Goal: Task Accomplishment & Management: Manage account settings

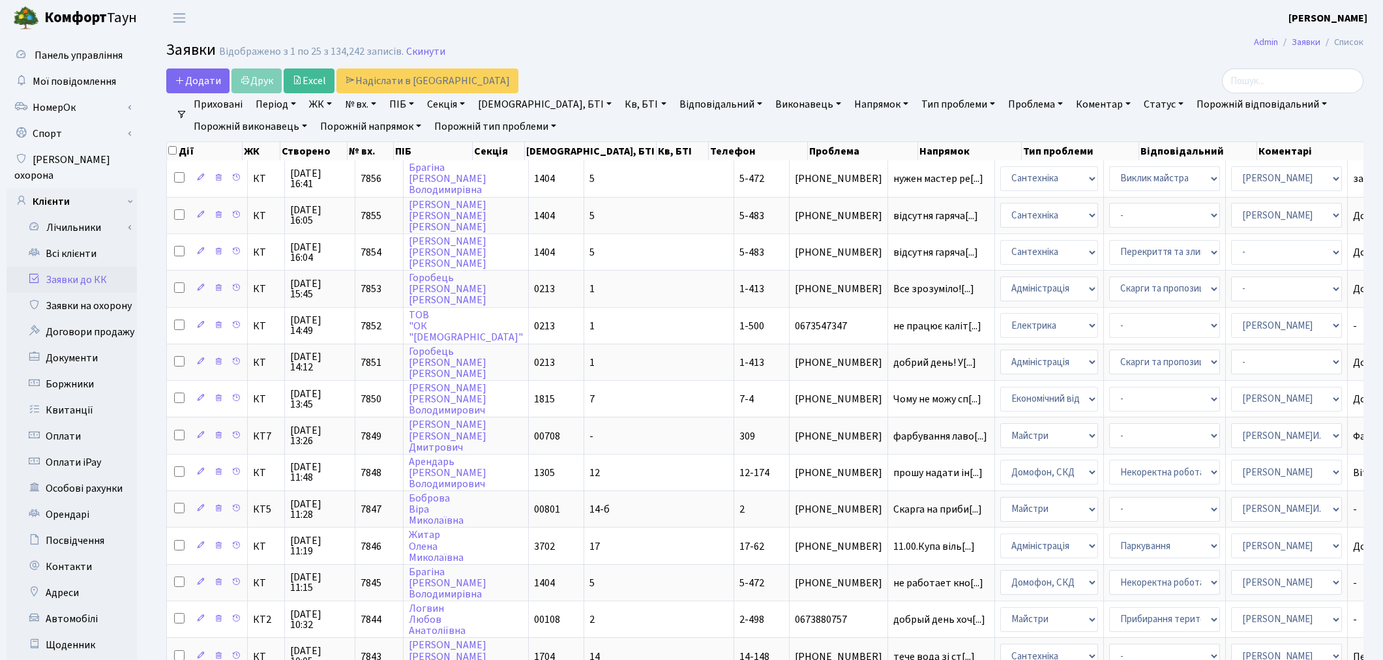
select select "25"
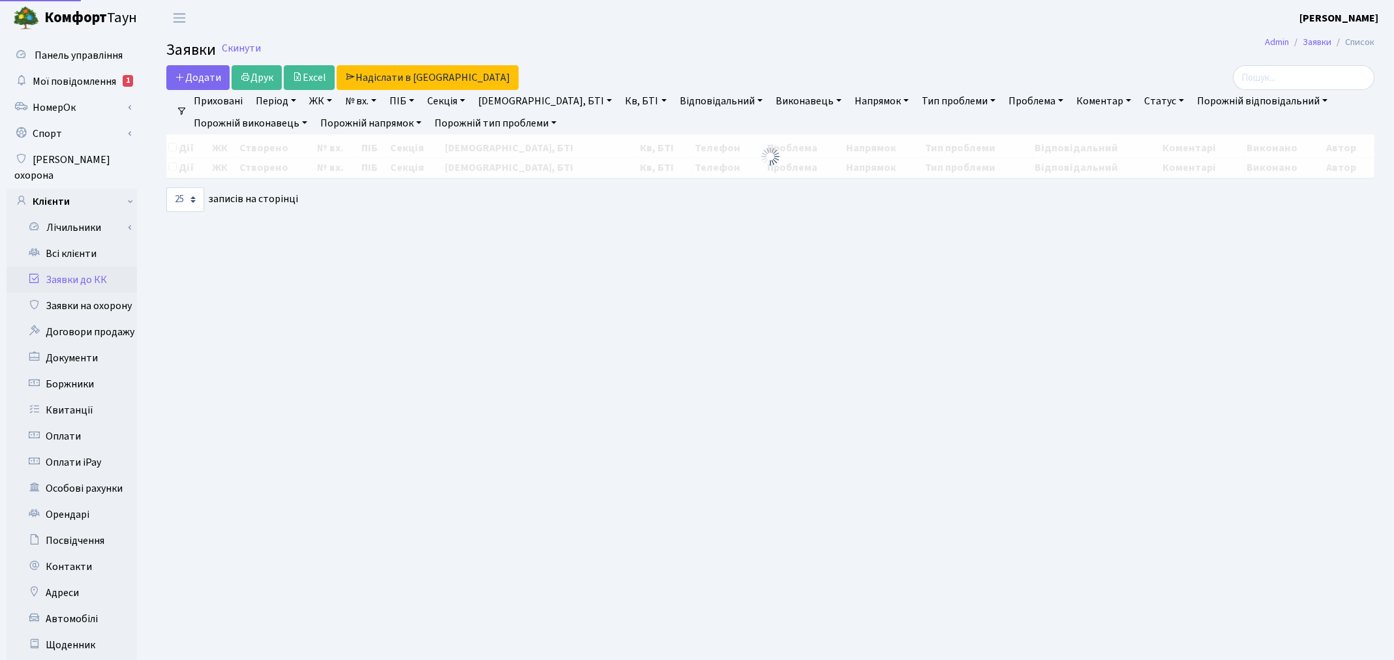
select select "25"
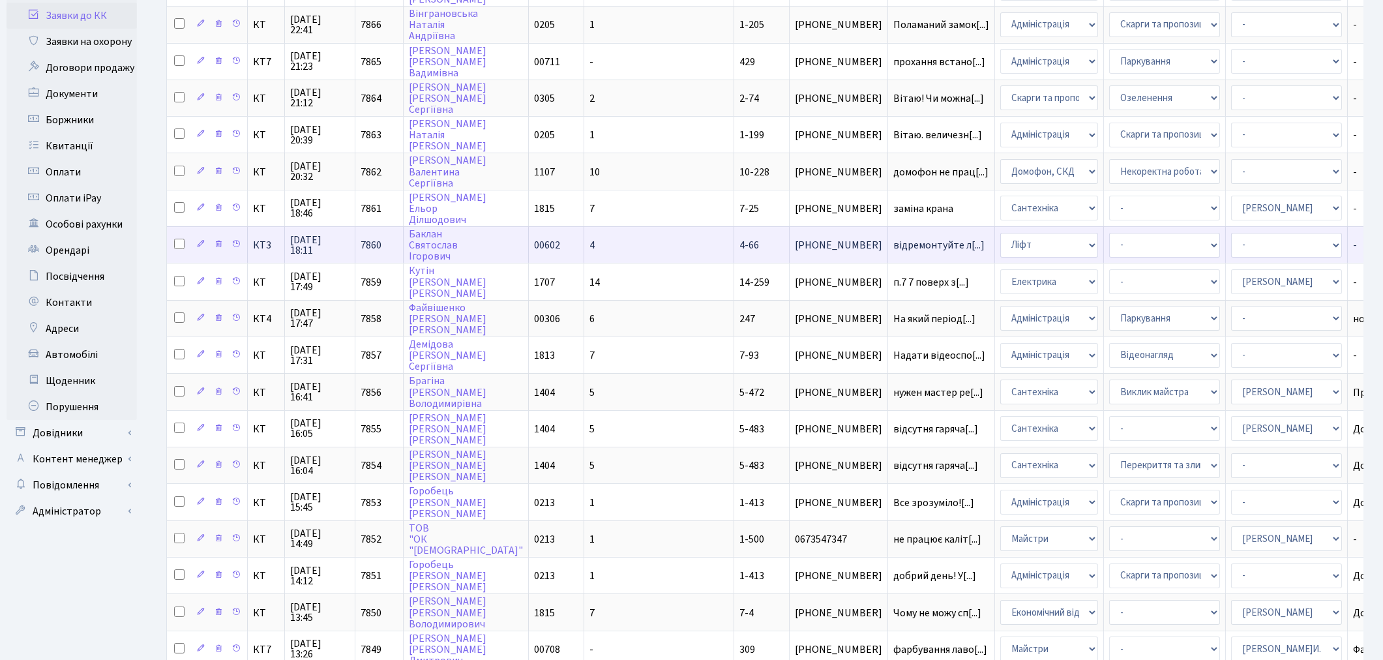
scroll to position [192, 0]
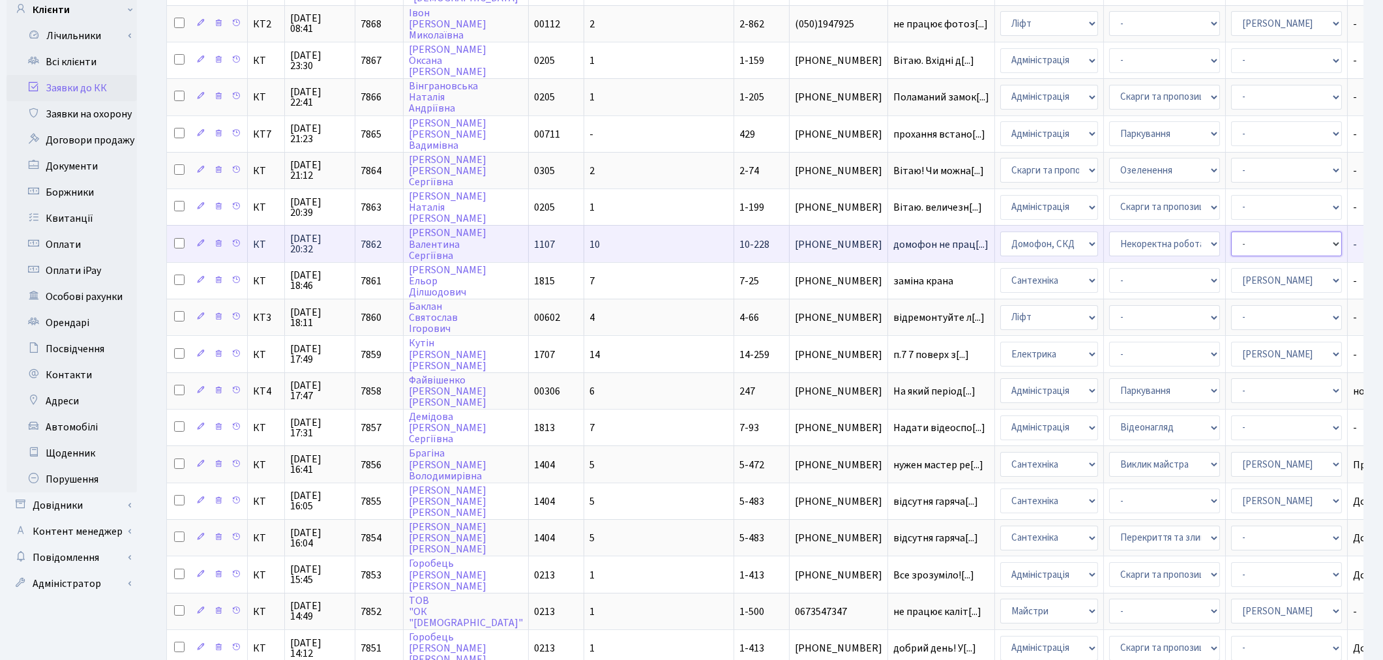
click at [1231, 240] on select "- Адміністратор ЖК КТ Вижул В. В. Гордієнко Н.В. Дядюшкін Д.Ю. Кипчук Т. А. Кла…" at bounding box center [1286, 244] width 111 height 25
select select "22"
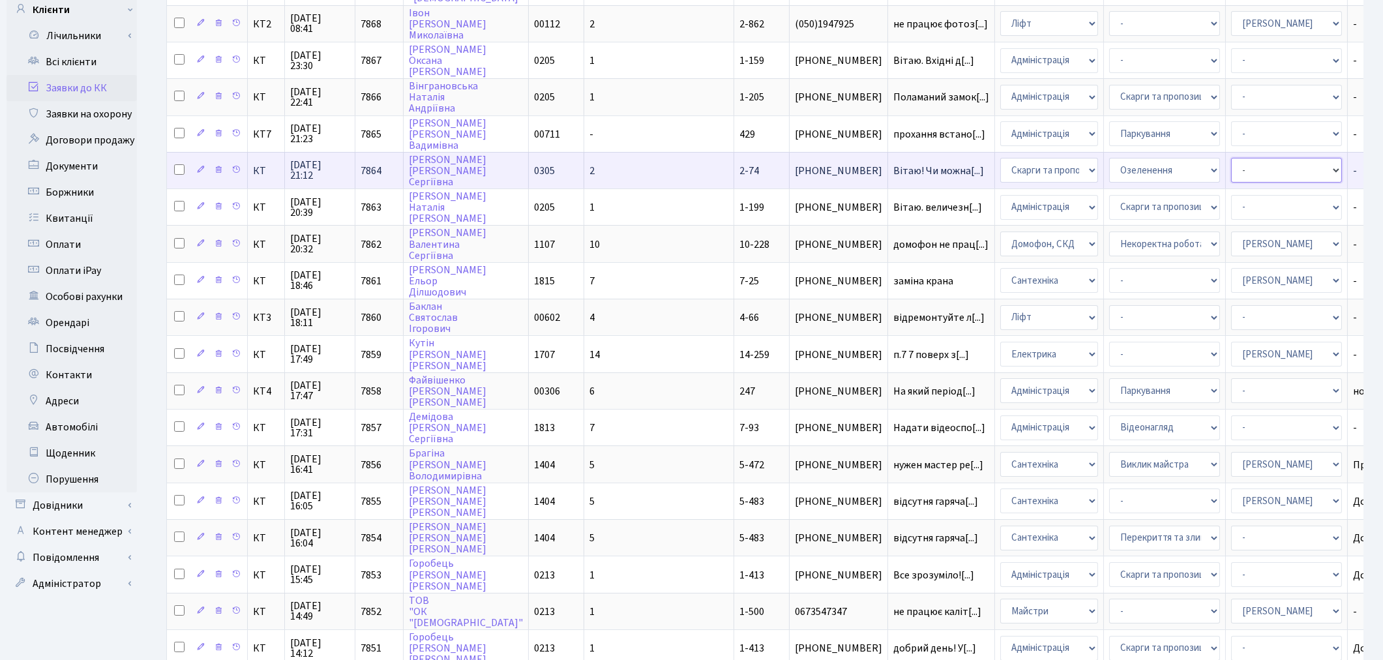
click at [1231, 166] on select "- Адміністратор ЖК КТ Вижул В. В. Гордієнко Н.В. Дядюшкін Д.Ю. Кипчук Т. А. Кла…" at bounding box center [1286, 170] width 111 height 25
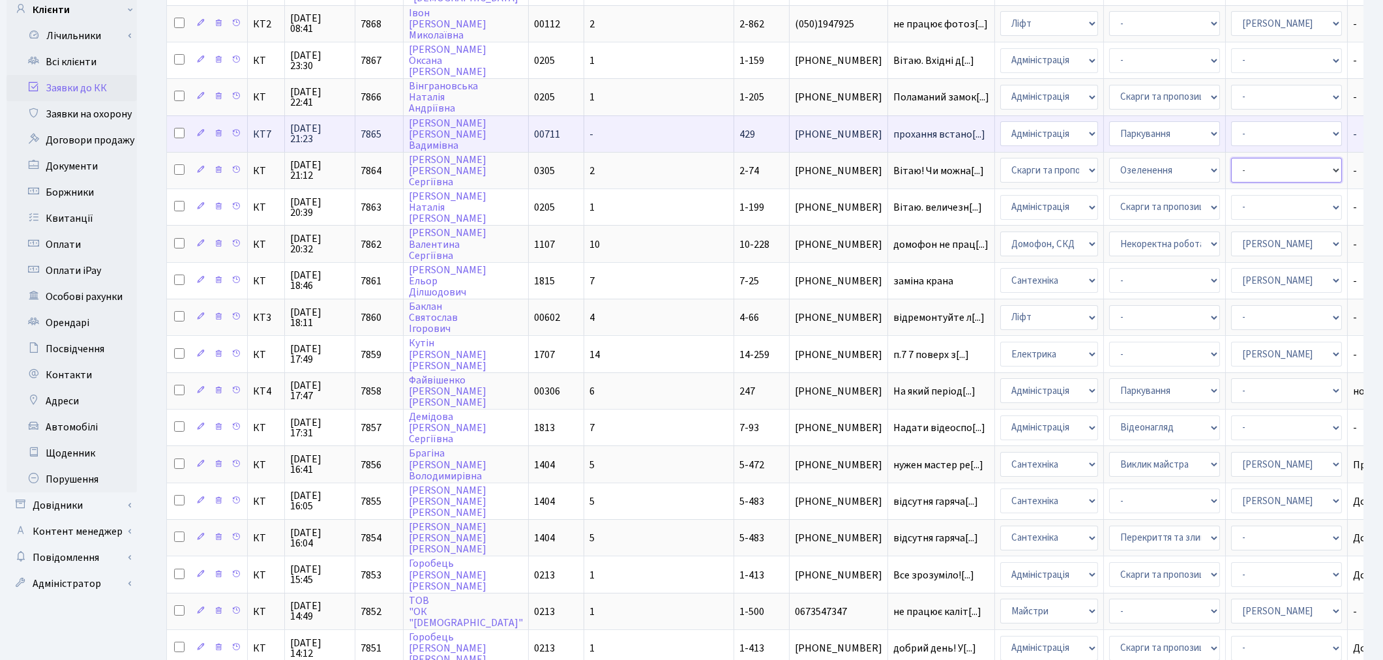
select select "62"
click at [888, 119] on td "прохання встано[...]" at bounding box center [941, 133] width 107 height 37
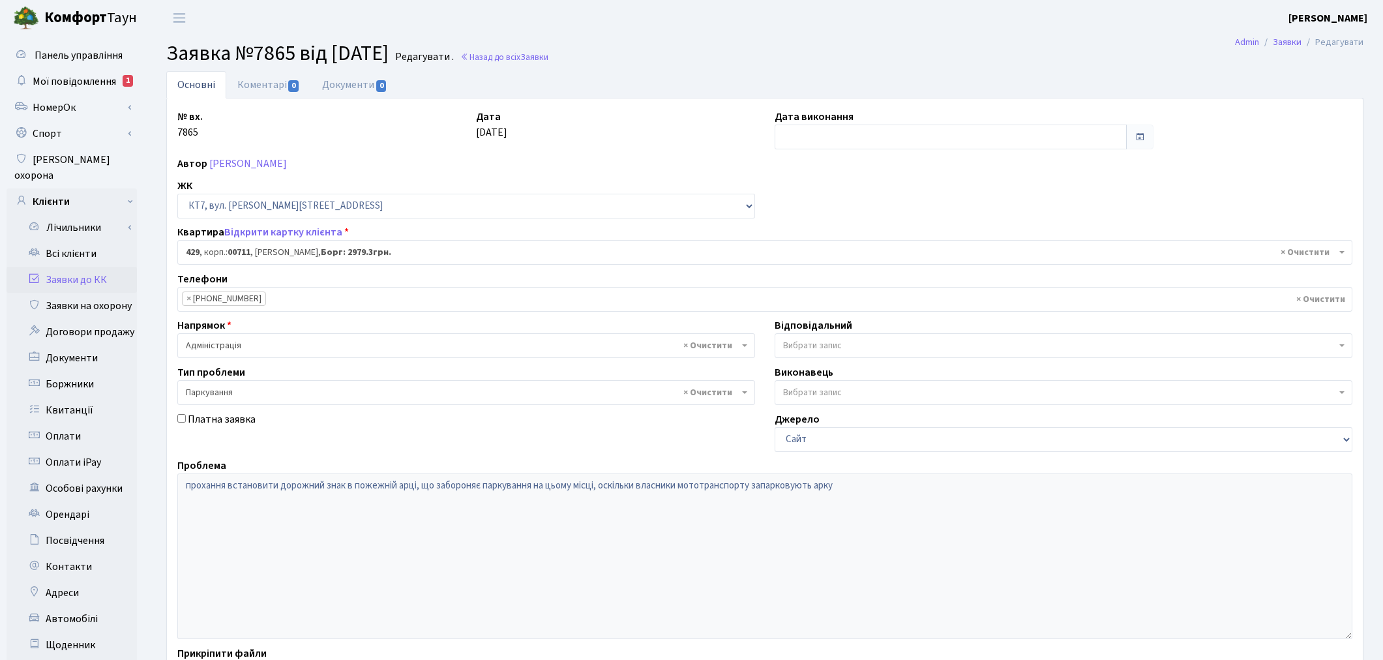
select select "19012"
select select "66"
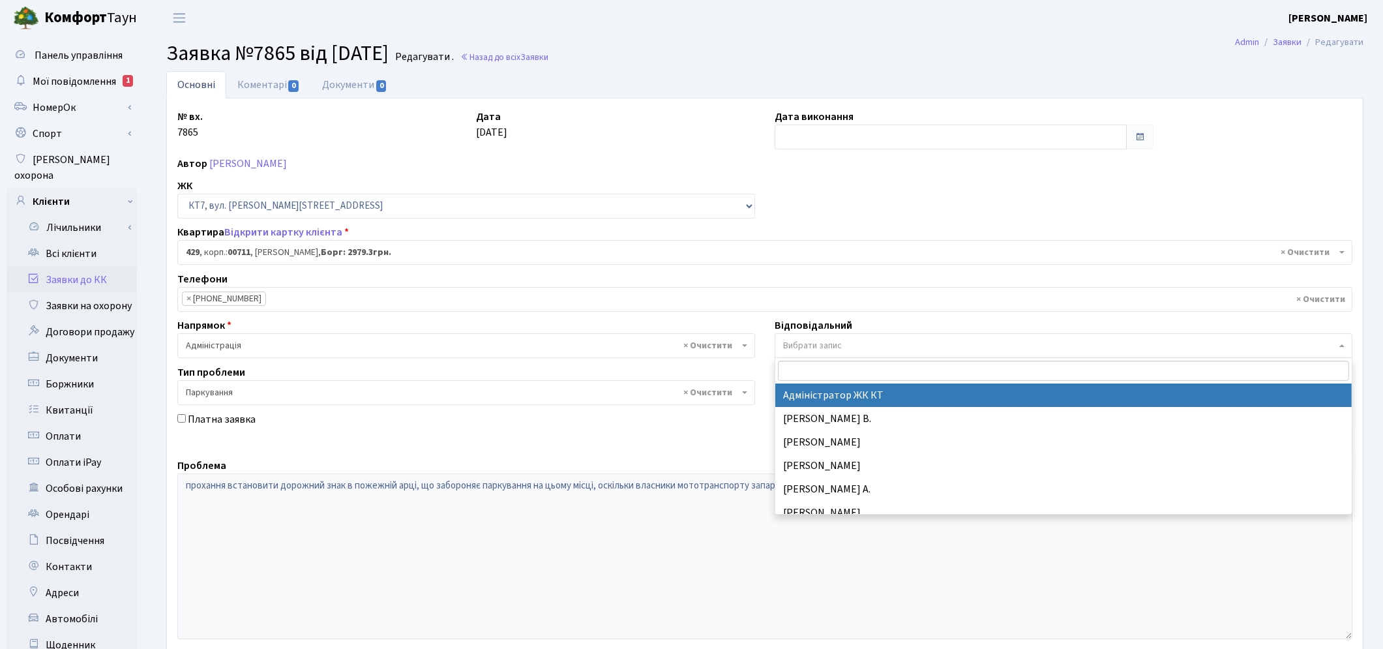
click at [815, 346] on span "Вибрати запис" at bounding box center [812, 345] width 59 height 13
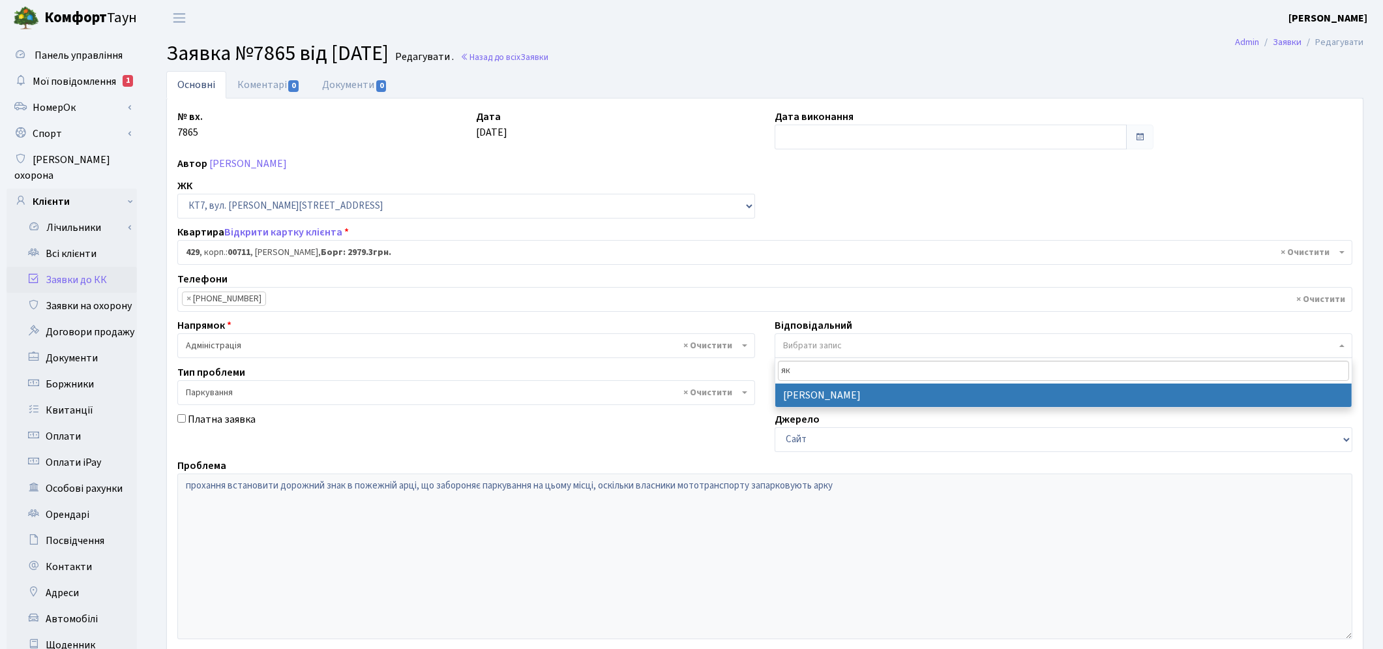
type input "як"
select select "110"
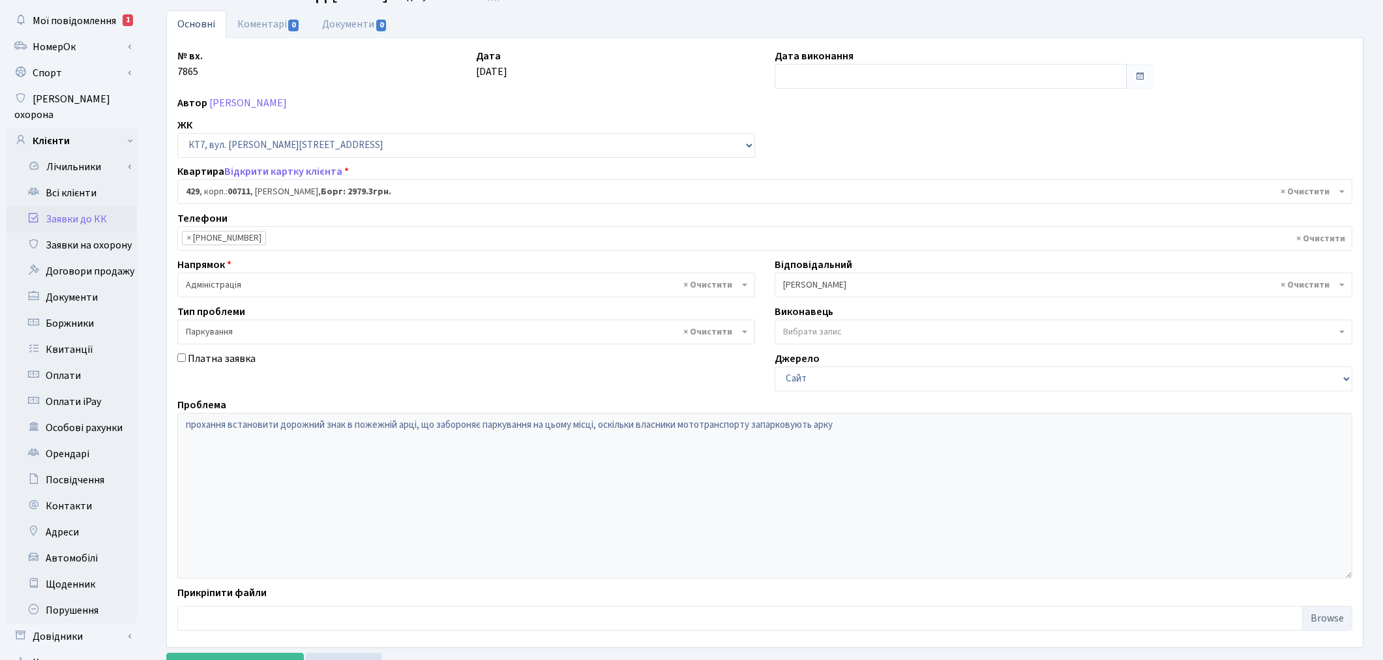
scroll to position [151, 0]
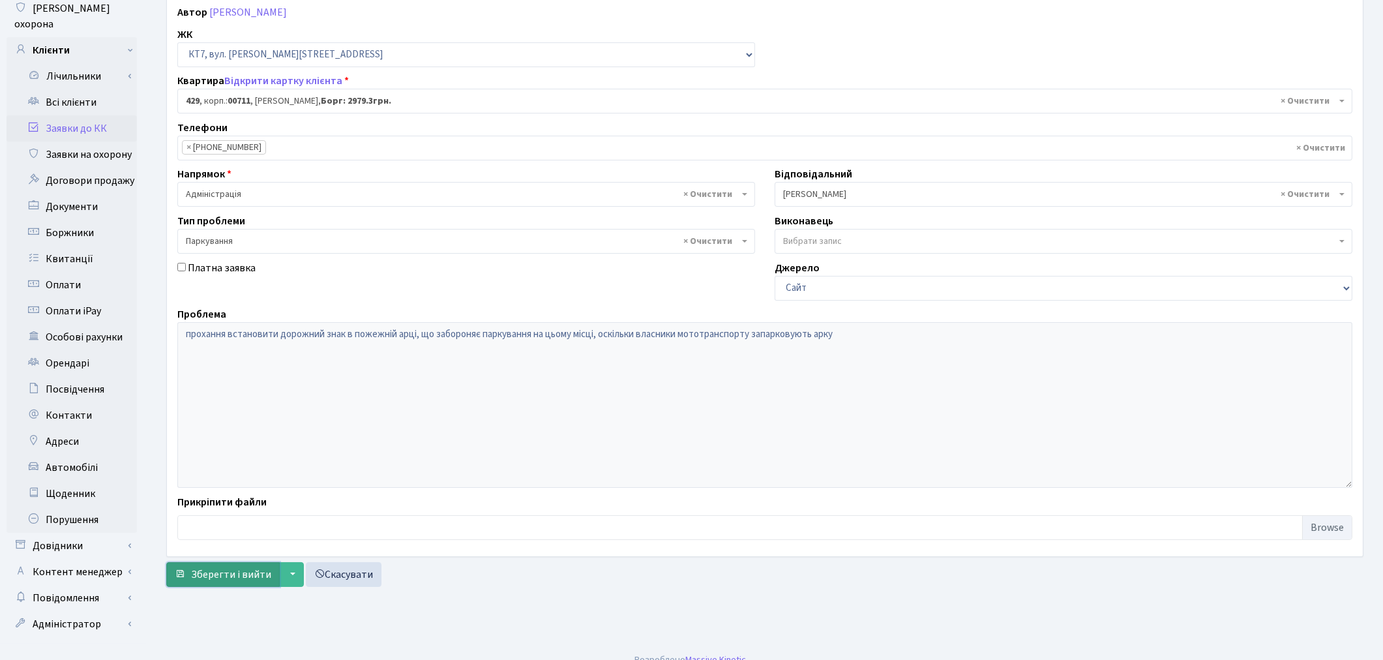
click at [213, 581] on span "Зберегти і вийти" at bounding box center [231, 574] width 80 height 14
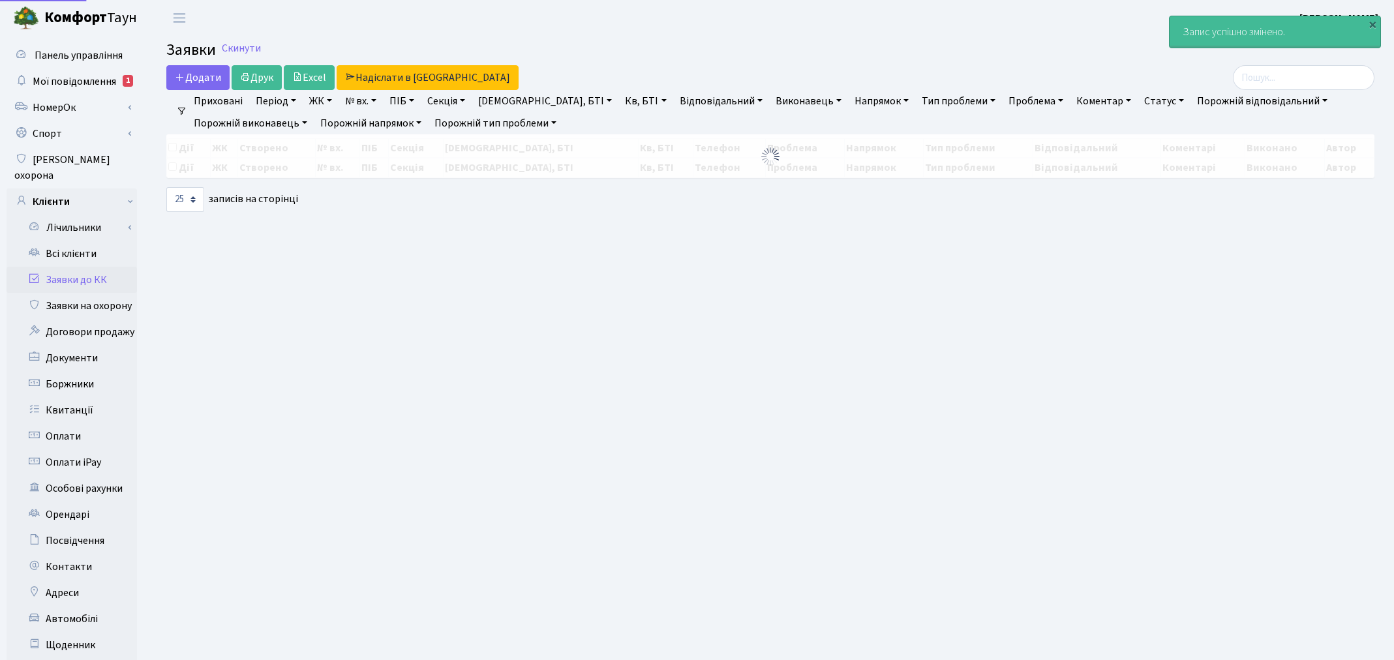
select select "25"
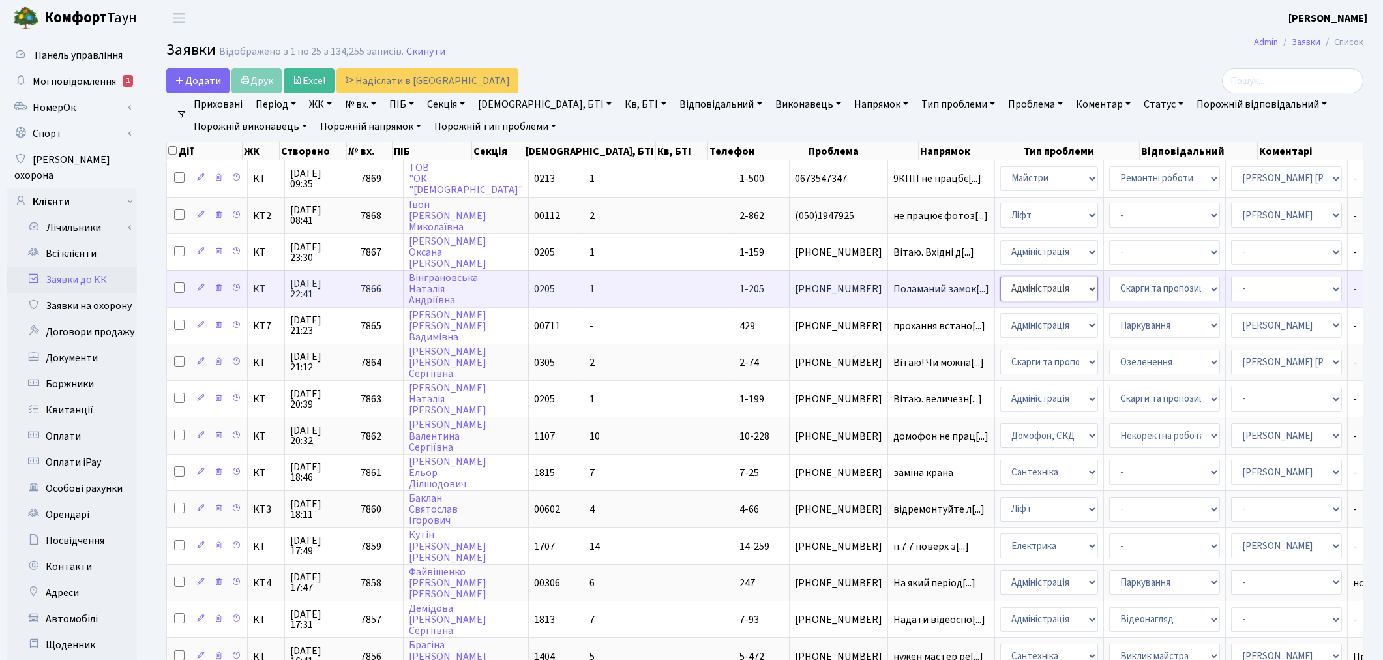
click at [1000, 284] on select "- Адміністрація Домофон, СКД Ліфт Майстри Сантехніка Економічний відділ Електри…" at bounding box center [1049, 289] width 98 height 25
select select "4"
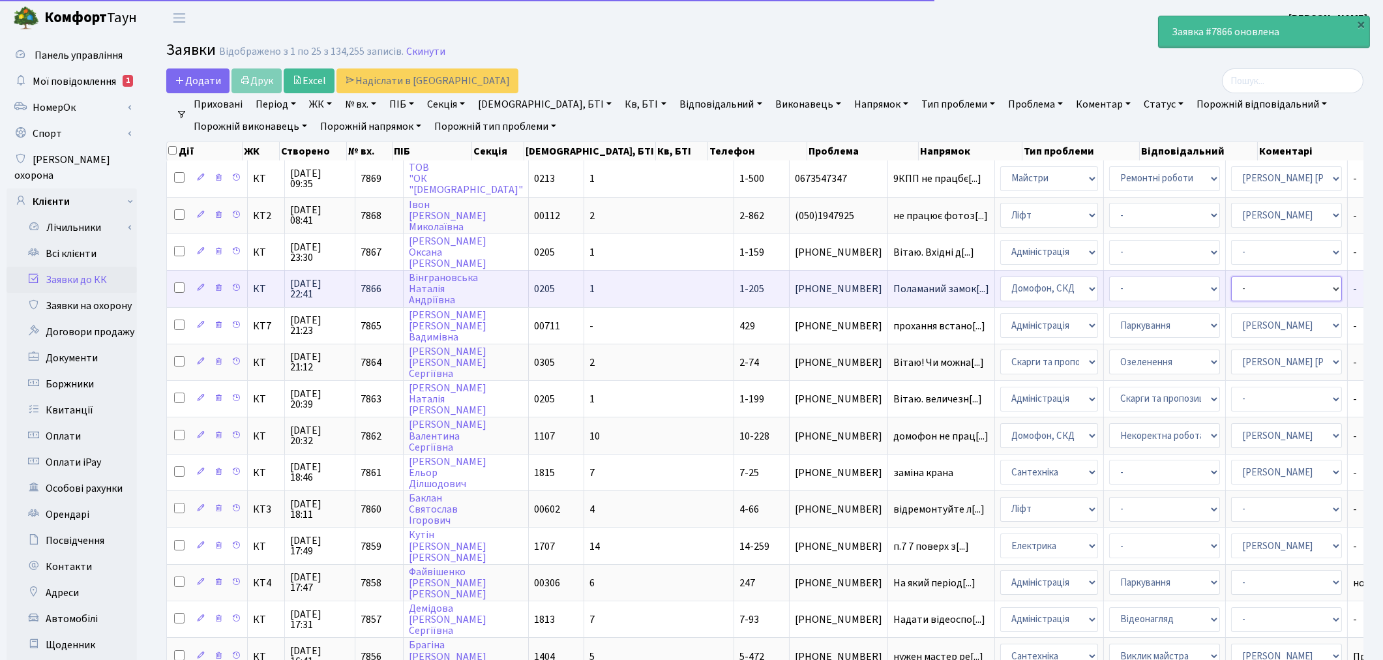
click at [1231, 286] on select "- Адміністратор ЖК КТ Вижул В. В. Гордієнко Н.В. Дядюшкін Д.Ю. Кипчук Т. А. Кла…" at bounding box center [1286, 289] width 111 height 25
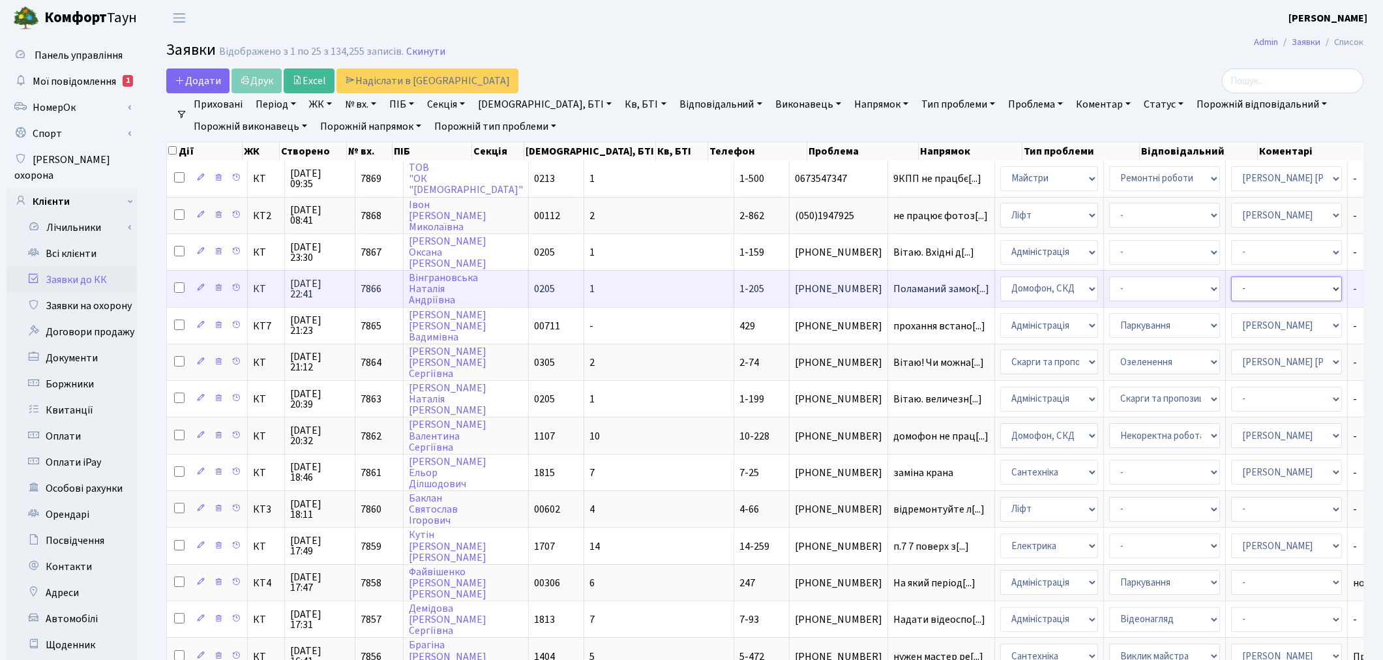
select select "22"
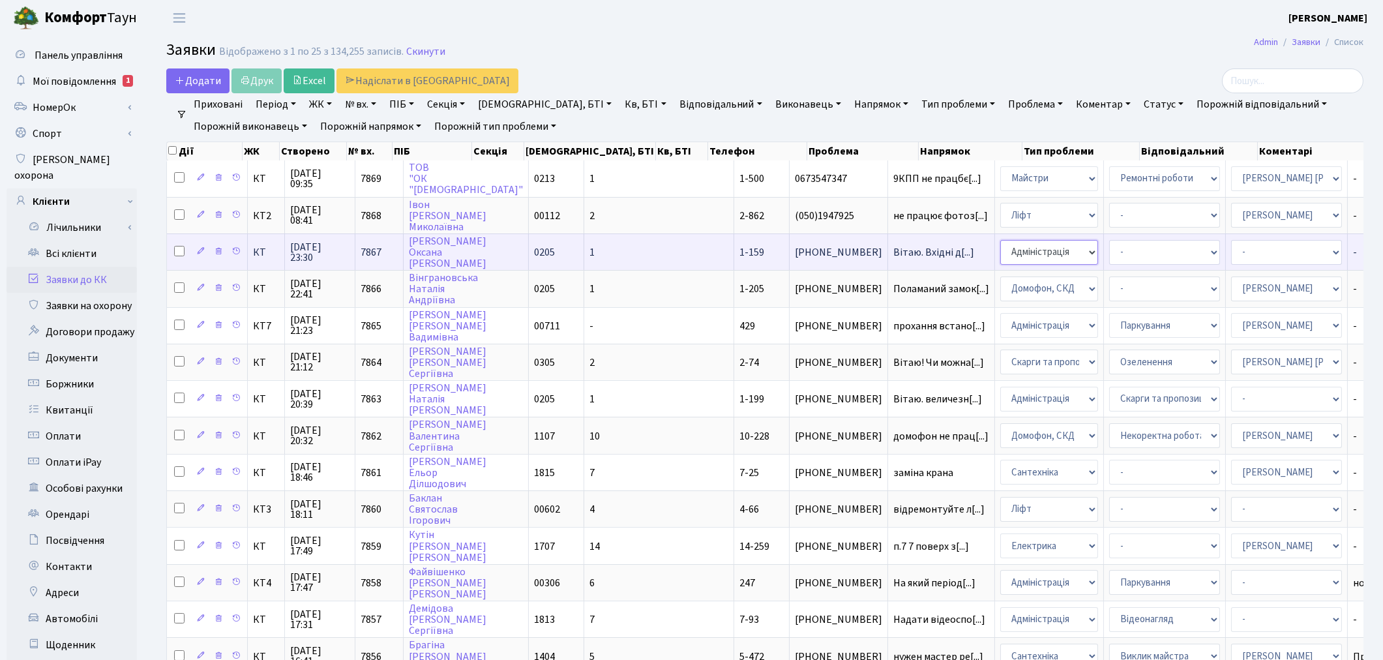
click at [1000, 251] on select "- Адміністрація Домофон, СКД Ліфт Майстри Сантехніка Економічний відділ Електри…" at bounding box center [1049, 252] width 98 height 25
select select "1"
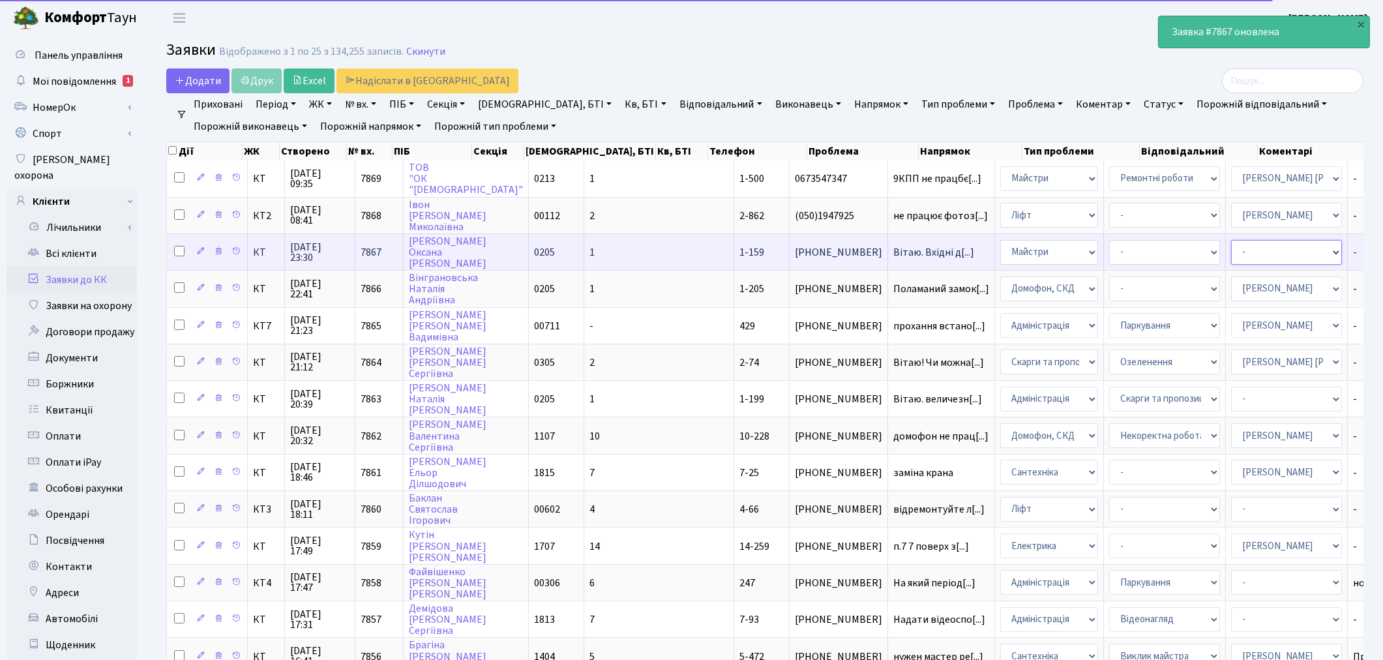
click at [1231, 244] on select "- Адміністратор ЖК КТ Вижул В. В. Гордієнко Н.В. Дядюшкін Д.Ю. Кипчук Т. А. Кла…" at bounding box center [1286, 252] width 111 height 25
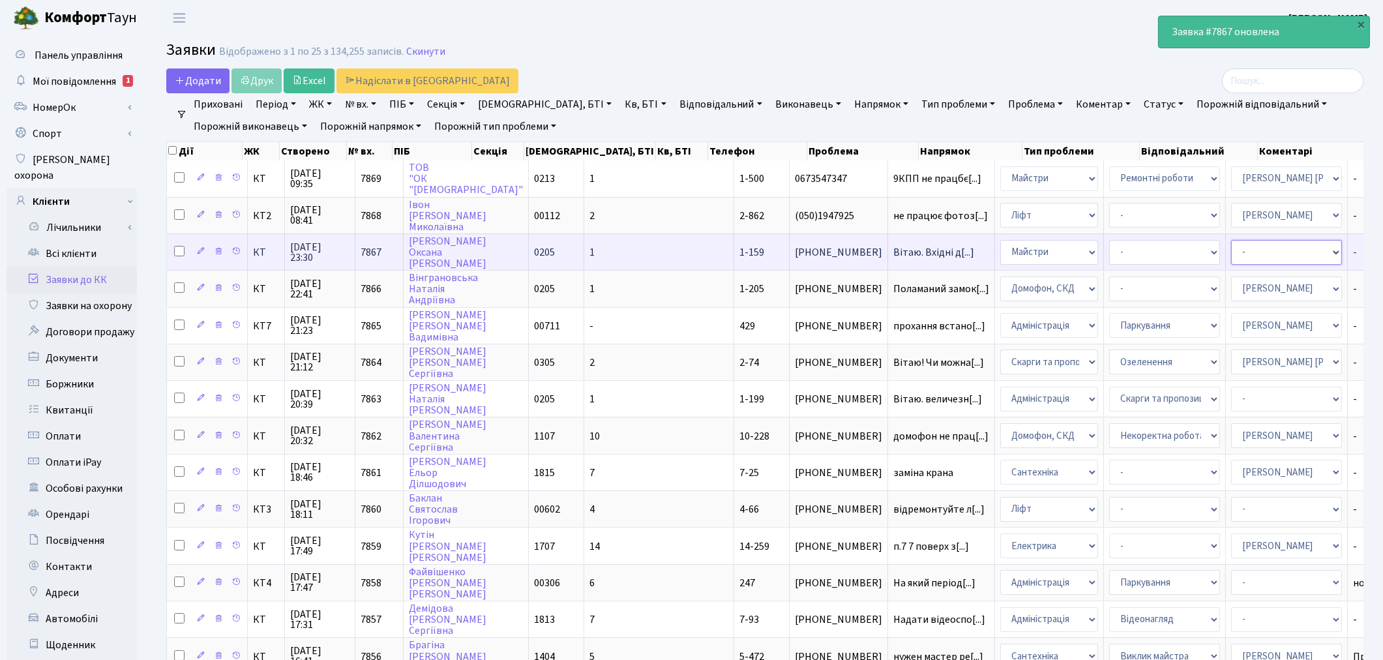
select select "62"
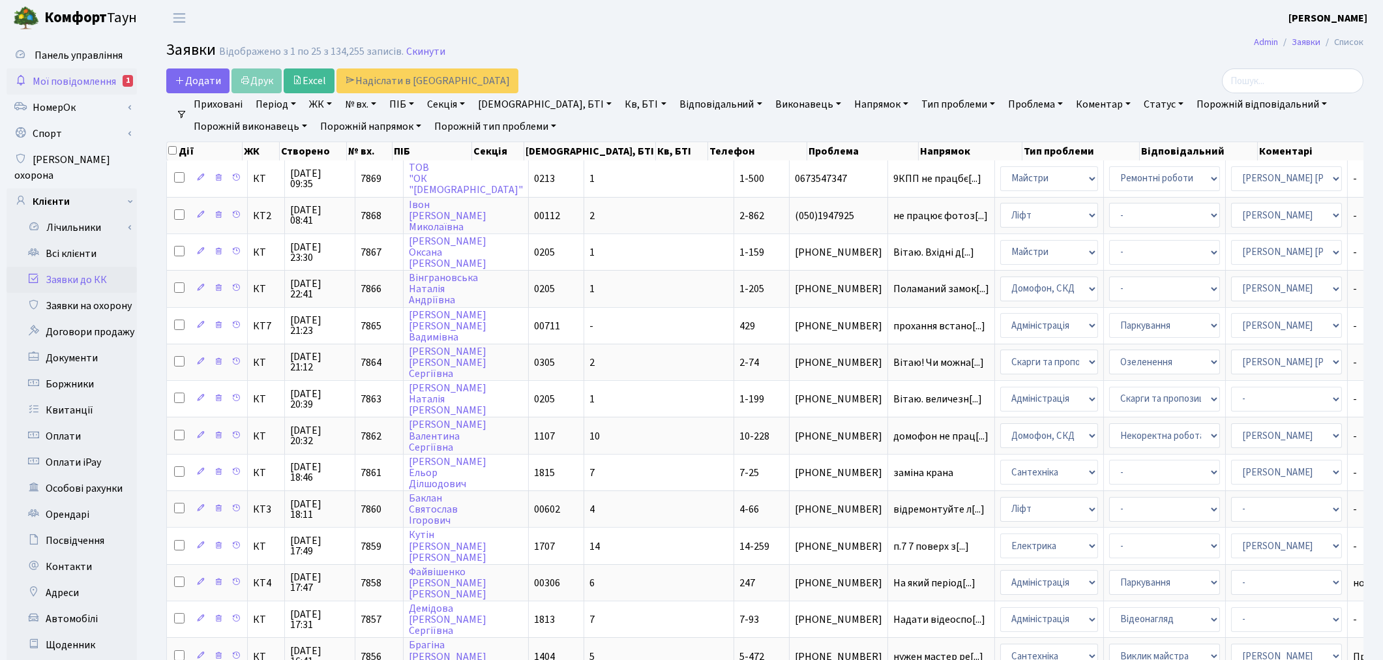
click at [63, 78] on span "Мої повідомлення" at bounding box center [74, 81] width 83 height 14
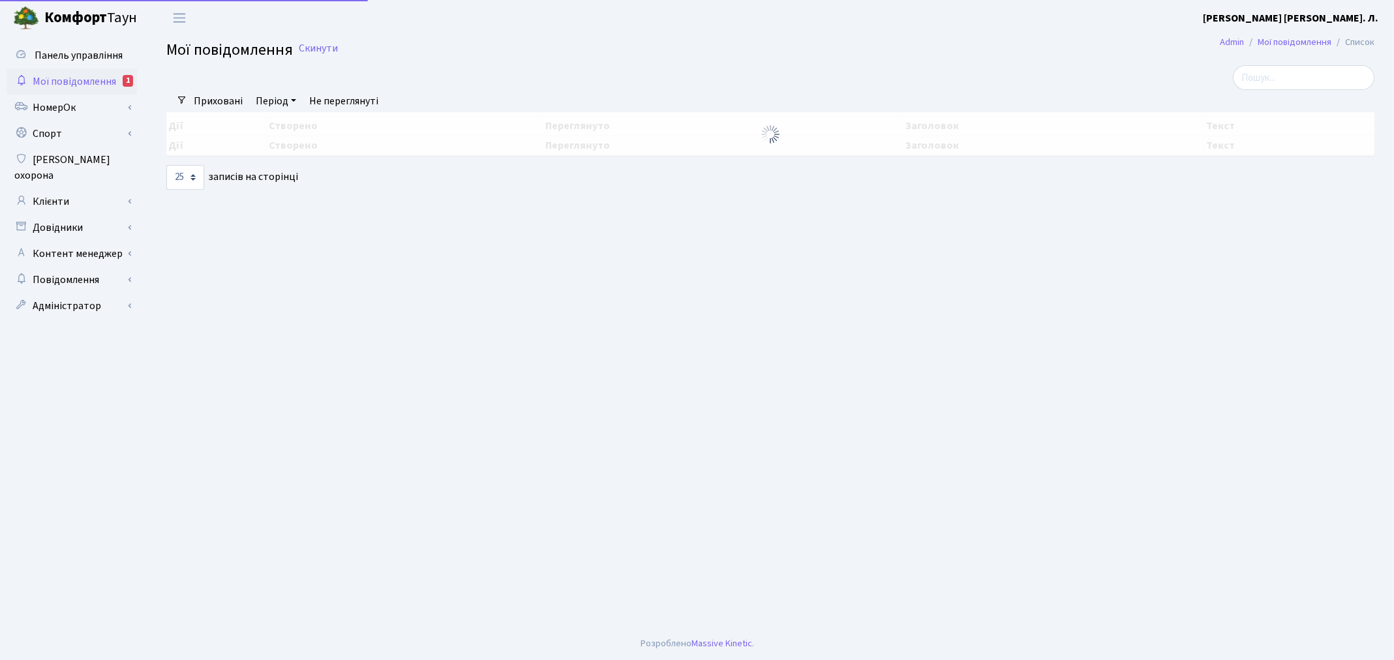
select select "25"
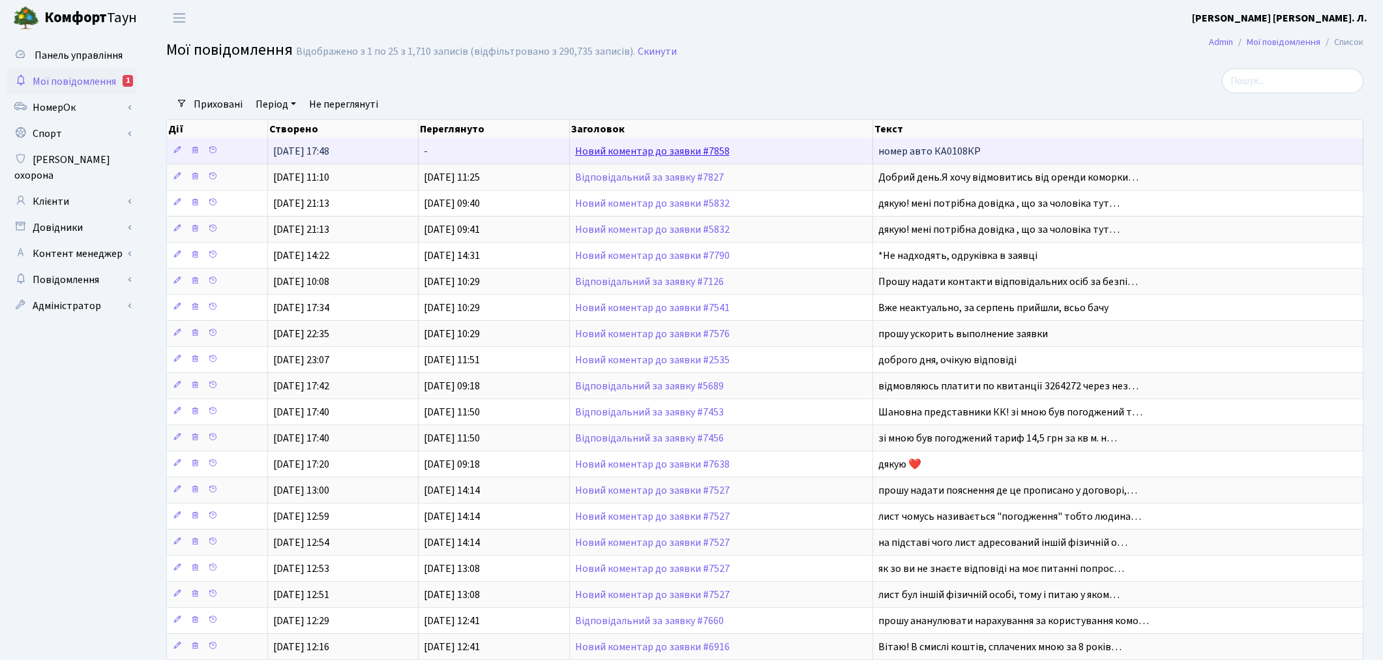
click at [633, 153] on link "Новий коментар до заявки #7858" at bounding box center [652, 151] width 155 height 14
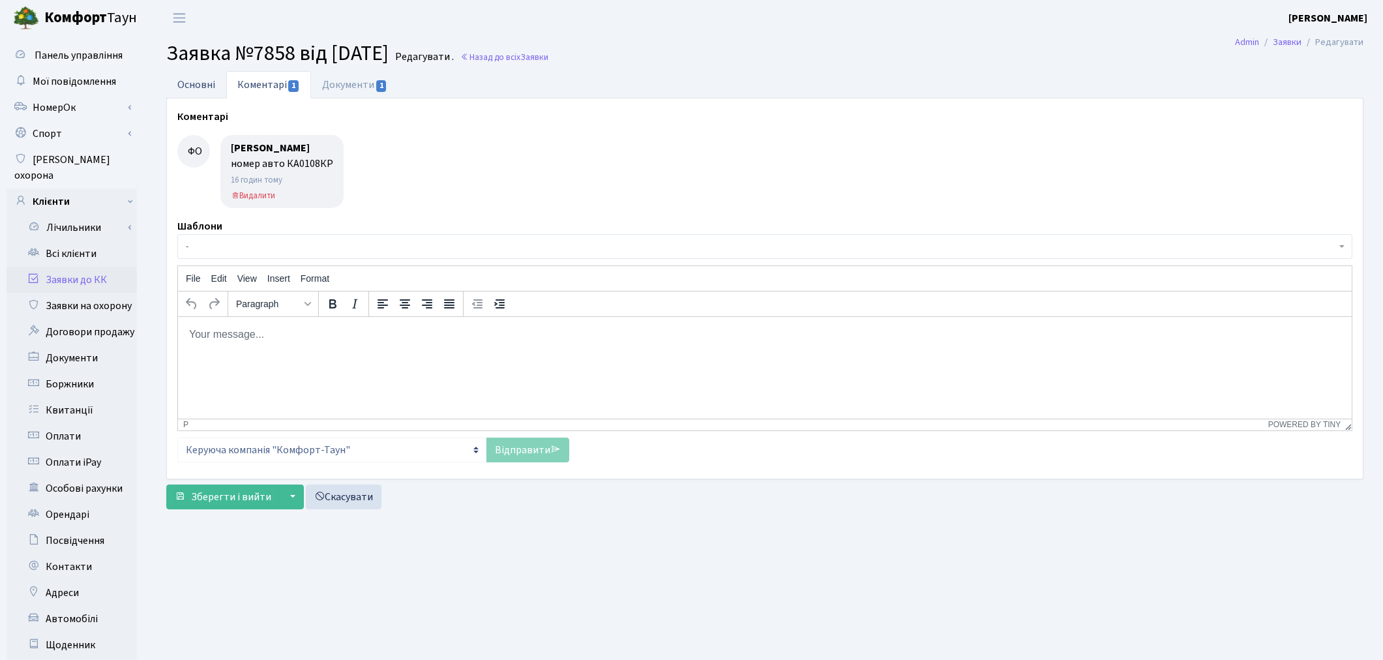
click at [179, 85] on link "Основні" at bounding box center [196, 84] width 60 height 27
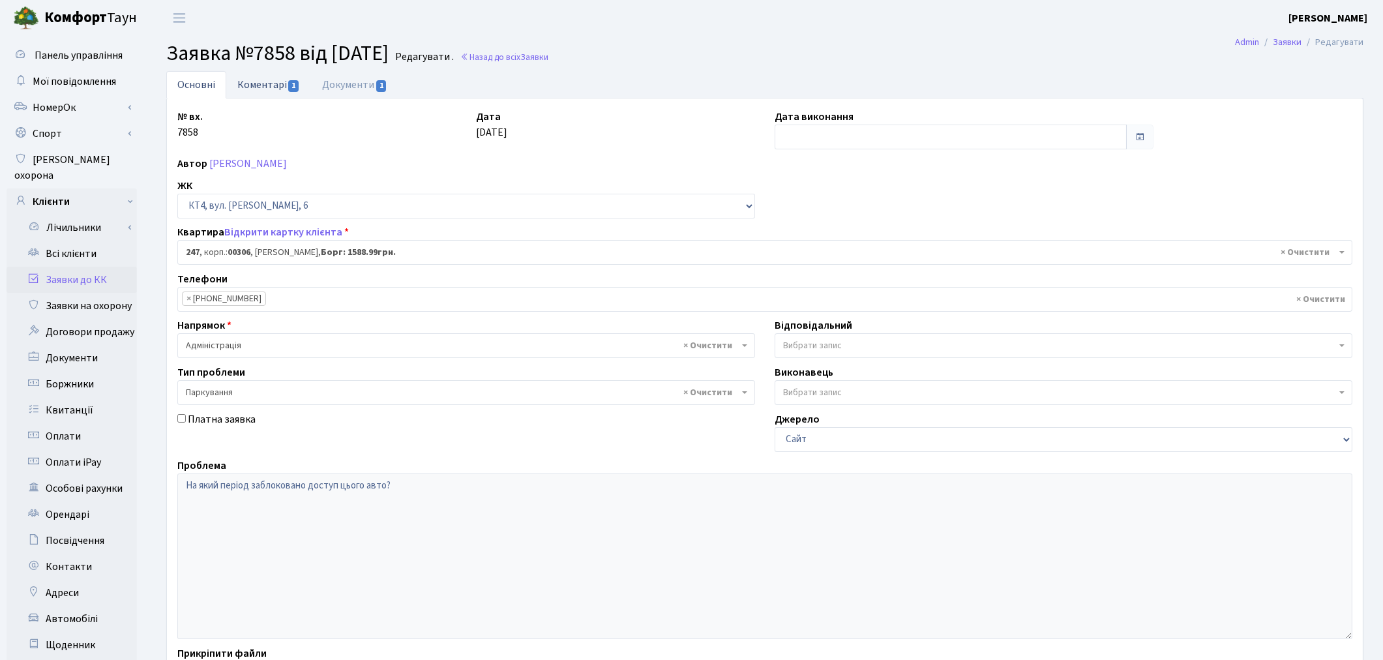
click at [269, 78] on link "Коментарі 1" at bounding box center [268, 84] width 85 height 27
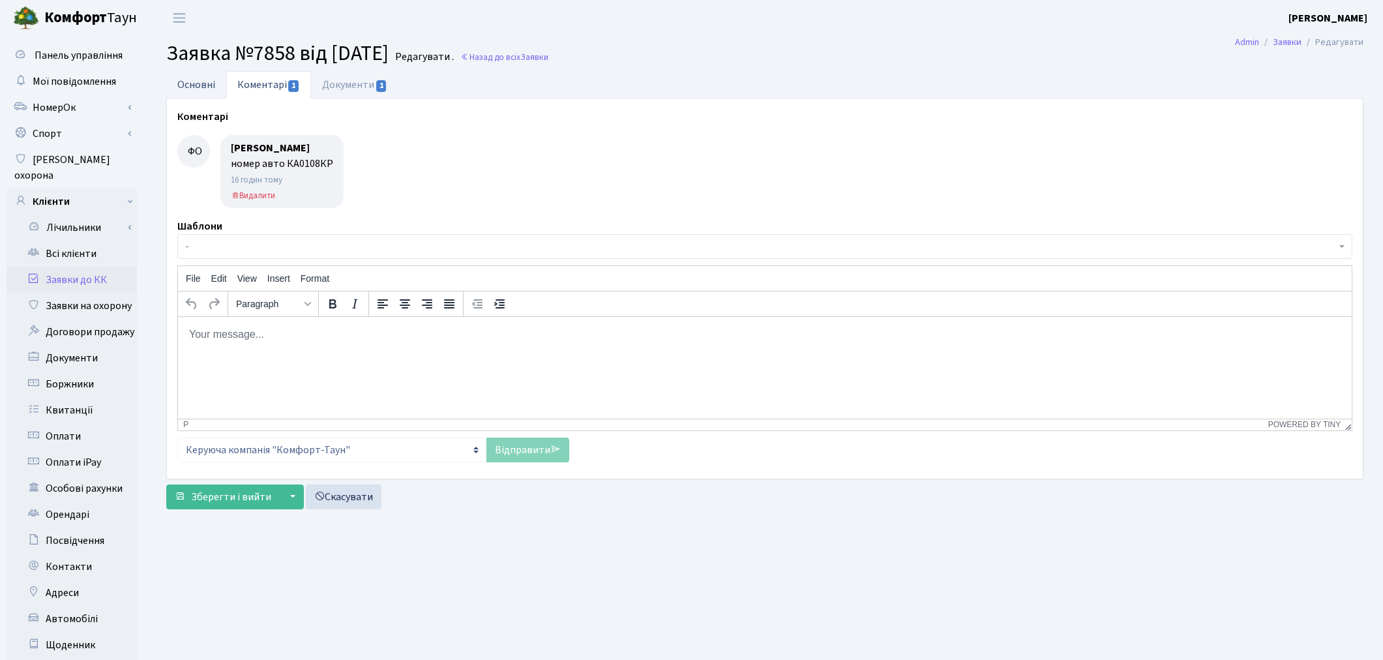
click at [183, 85] on link "Основні" at bounding box center [196, 84] width 60 height 27
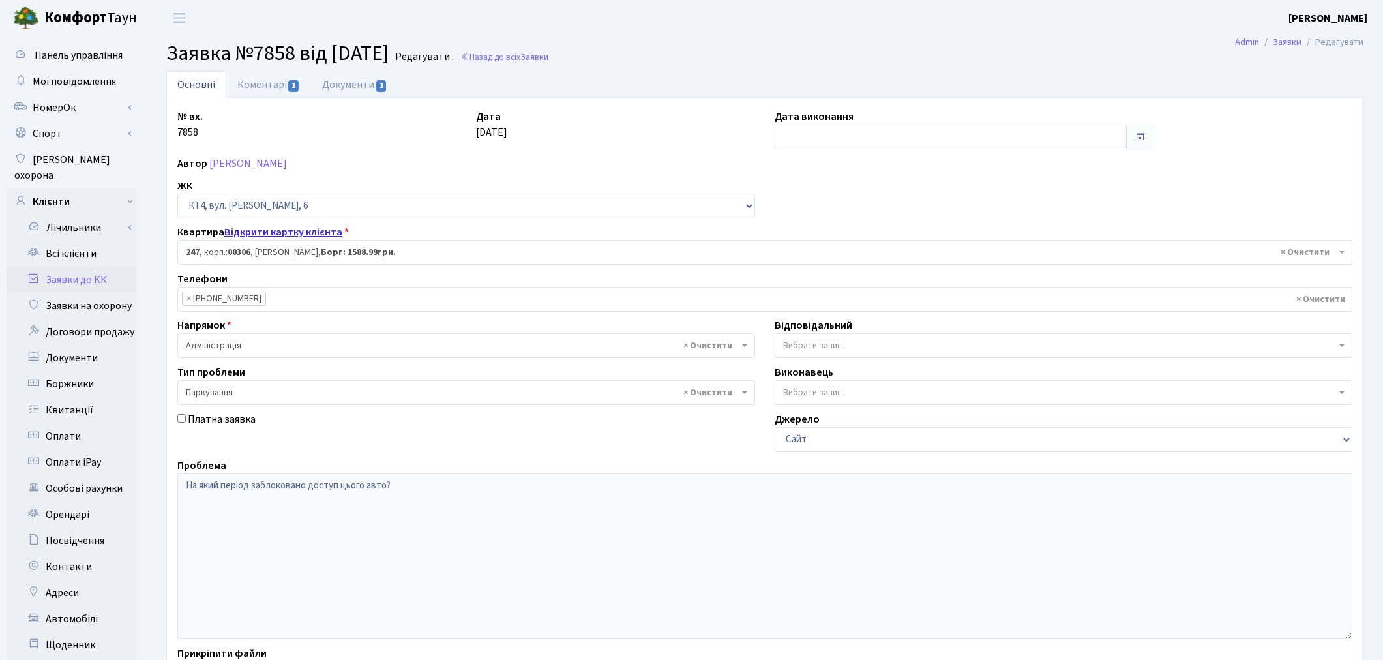
click at [271, 228] on link "Відкрити картку клієнта" at bounding box center [283, 232] width 118 height 14
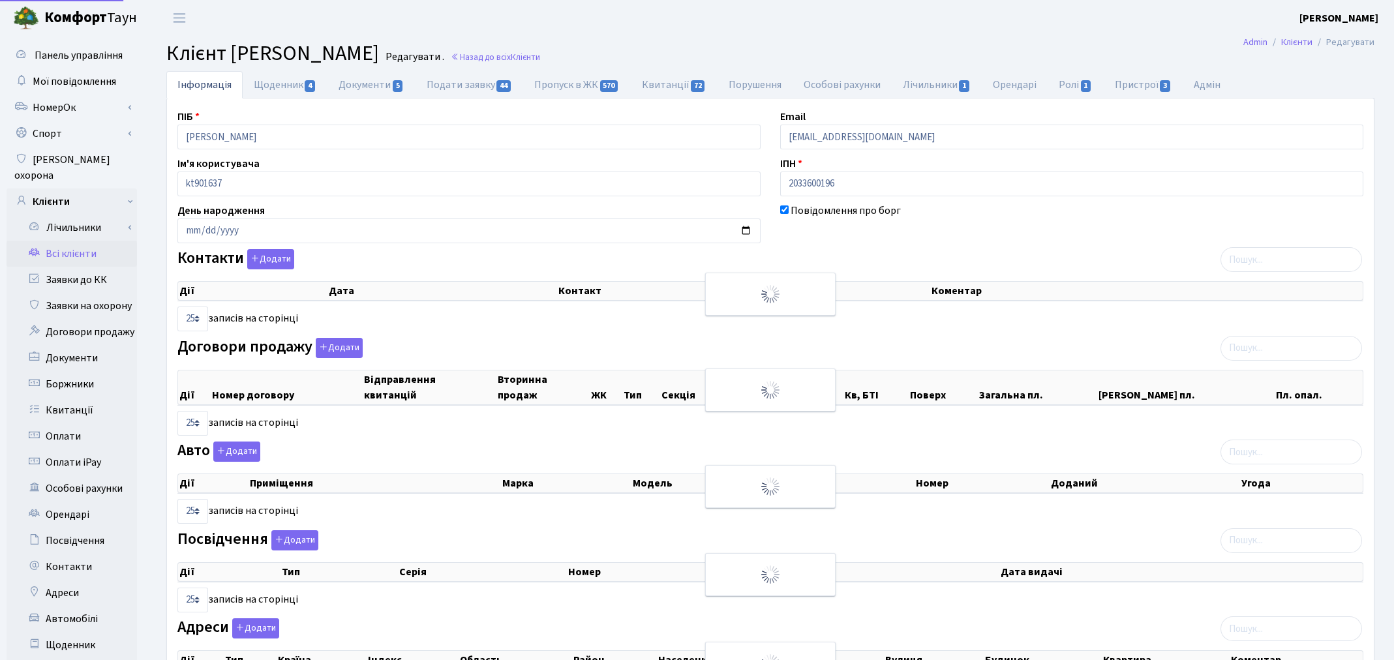
select select "25"
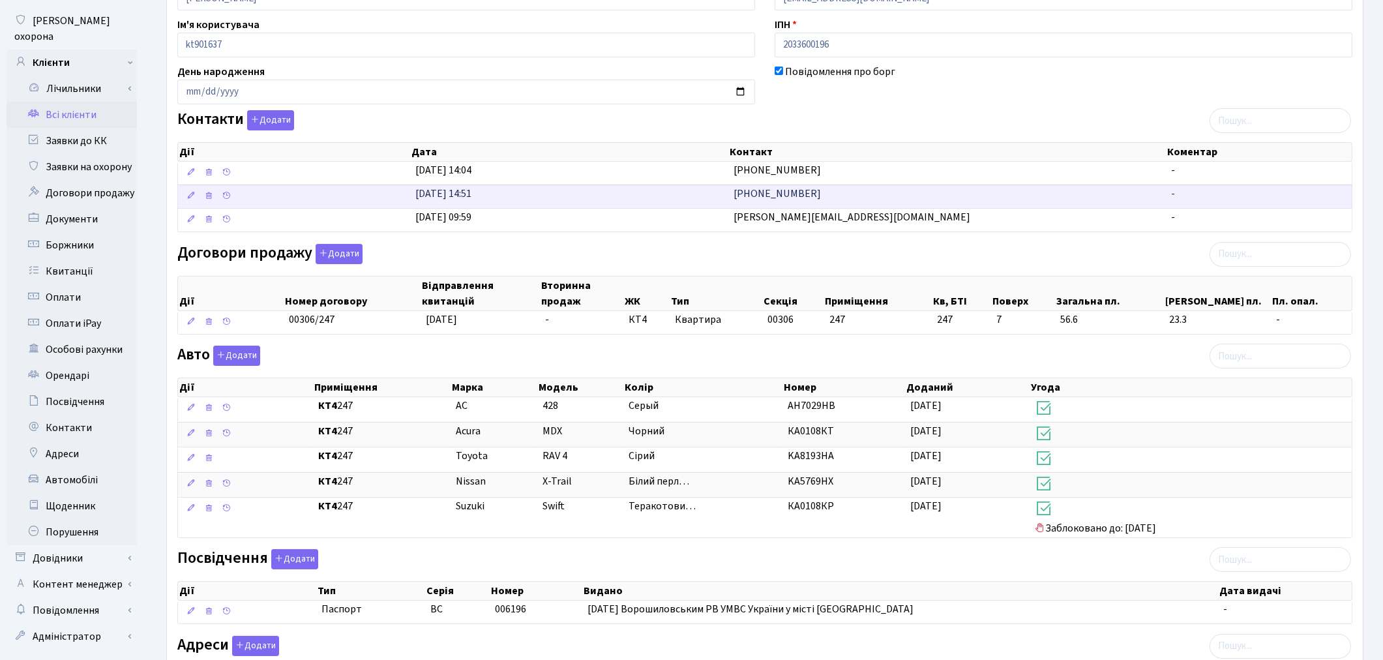
scroll to position [145, 0]
